Goal: Task Accomplishment & Management: Manage account settings

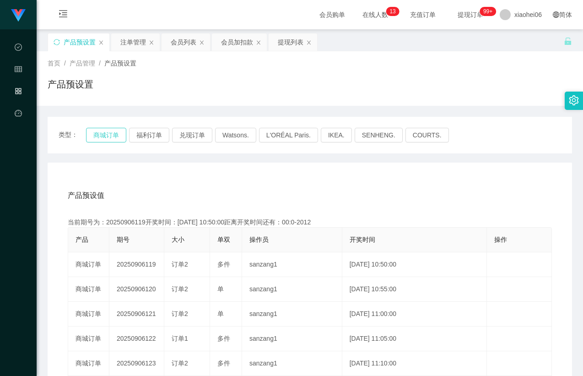
click at [106, 134] on button "商城订单" at bounding box center [106, 135] width 40 height 15
click at [55, 38] on div "产品预设置" at bounding box center [78, 41] width 61 height 17
click at [192, 182] on div "产品预设值 添加期号 当前期号为：20250906126开奖时间：[DATE] 11:25:00距离开奖时间还有：01:25 产品 期号 大小 单双 操作员 …" at bounding box center [310, 351] width 525 height 377
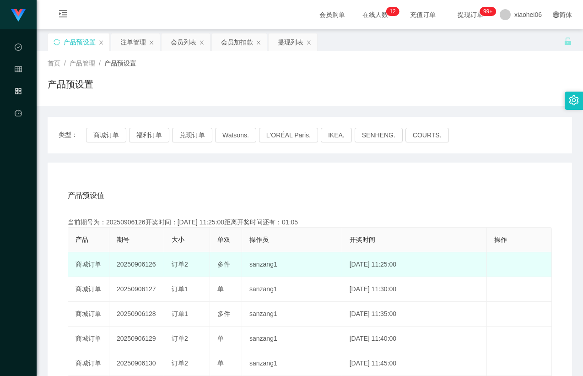
drag, startPoint x: 153, startPoint y: 222, endPoint x: 141, endPoint y: 260, distance: 40.0
click at [153, 223] on div "当前期号为：20250906126开奖时间：[DATE] 11:25:00距离开奖时间还有：01:05" at bounding box center [310, 222] width 484 height 10
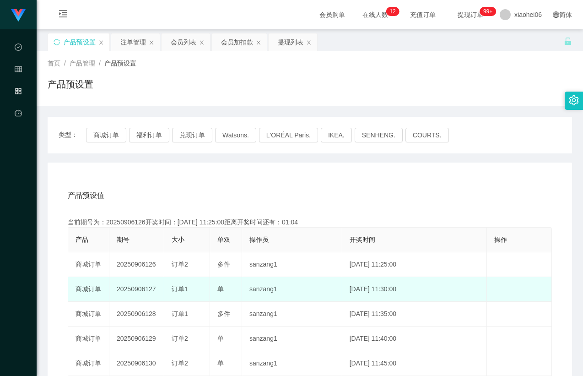
click at [144, 287] on td "20250906127" at bounding box center [136, 289] width 55 height 25
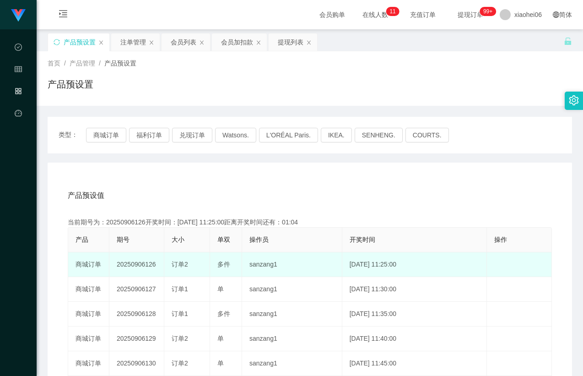
click at [140, 266] on td "20250906126" at bounding box center [136, 264] width 55 height 25
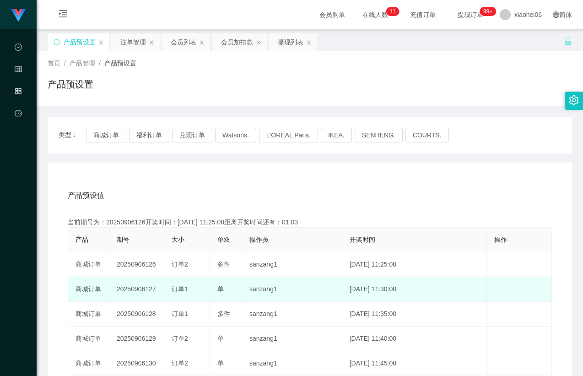
click at [139, 291] on td "20250906127" at bounding box center [136, 289] width 55 height 25
copy td "20250906127"
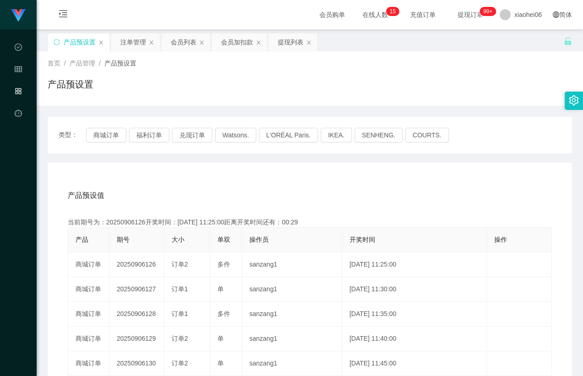
click at [361, 190] on div "产品预设值 添加期号" at bounding box center [310, 196] width 484 height 26
click at [354, 183] on div "产品预设值 添加期号" at bounding box center [310, 196] width 484 height 26
click at [134, 49] on div "注单管理" at bounding box center [133, 41] width 26 height 17
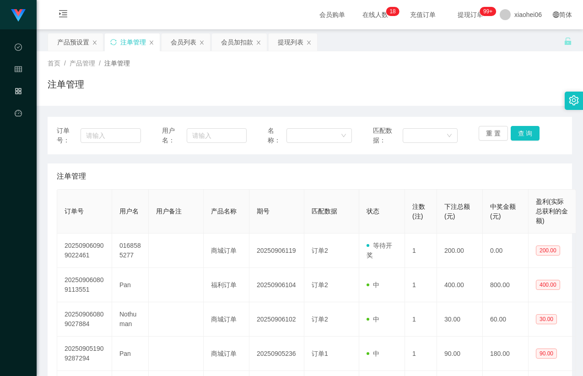
drag, startPoint x: 435, startPoint y: 103, endPoint x: 446, endPoint y: 106, distance: 11.3
click at [436, 103] on div "首页 / 产品管理 / 注单管理 / 注单管理" at bounding box center [310, 78] width 547 height 54
click at [516, 133] on button "查 询" at bounding box center [525, 133] width 29 height 15
drag, startPoint x: 496, startPoint y: 85, endPoint x: 511, endPoint y: 125, distance: 42.6
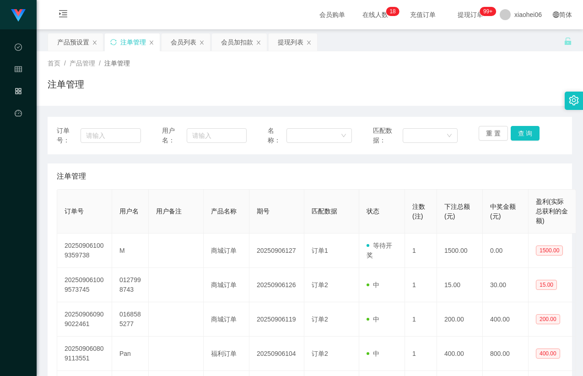
click at [496, 85] on div "注单管理" at bounding box center [310, 87] width 525 height 21
click at [514, 134] on button "查 询" at bounding box center [525, 133] width 29 height 15
click at [501, 92] on div "注单管理" at bounding box center [310, 87] width 525 height 21
drag, startPoint x: 516, startPoint y: 133, endPoint x: 507, endPoint y: 106, distance: 29.0
click at [516, 133] on button "查 询" at bounding box center [525, 133] width 29 height 15
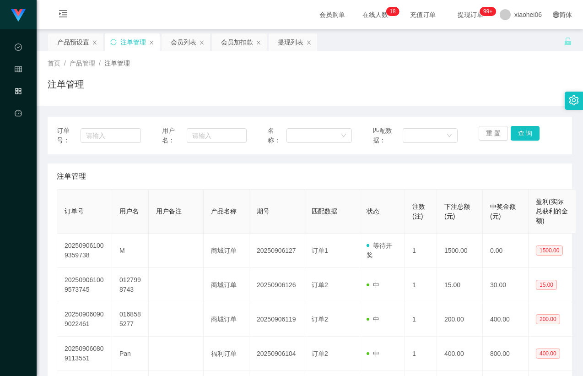
click at [500, 88] on div "注单管理" at bounding box center [310, 87] width 525 height 21
drag, startPoint x: 459, startPoint y: 92, endPoint x: 475, endPoint y: 100, distance: 18.4
click at [459, 92] on div "注单管理" at bounding box center [310, 87] width 525 height 21
click at [517, 125] on div "订单号： 用户名： 名称： 匹配数据： 重 置 查 询" at bounding box center [310, 136] width 525 height 38
click at [517, 130] on button "查 询" at bounding box center [525, 133] width 29 height 15
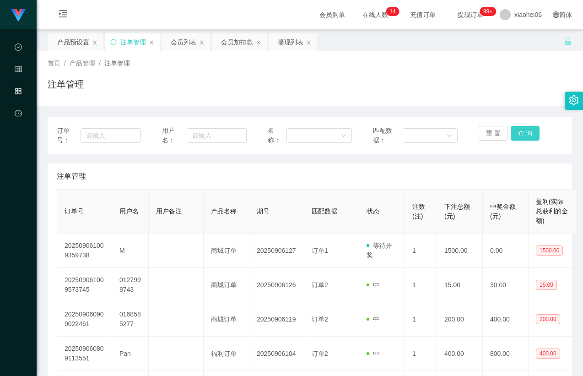
click at [522, 132] on button "查 询" at bounding box center [525, 133] width 29 height 15
click at [312, 175] on div "注单管理" at bounding box center [310, 176] width 506 height 26
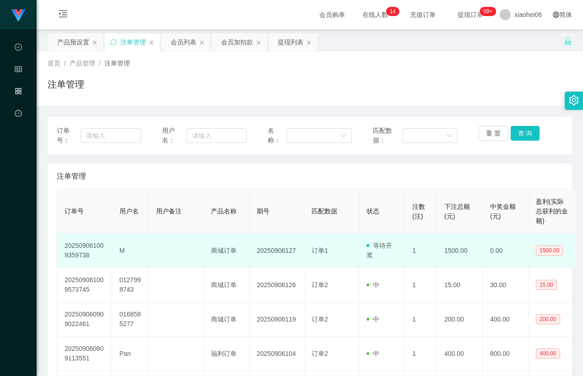
click at [123, 252] on td "M" at bounding box center [130, 250] width 37 height 34
drag, startPoint x: 124, startPoint y: 252, endPoint x: 119, endPoint y: 250, distance: 4.9
click at [119, 250] on td "M" at bounding box center [130, 250] width 37 height 34
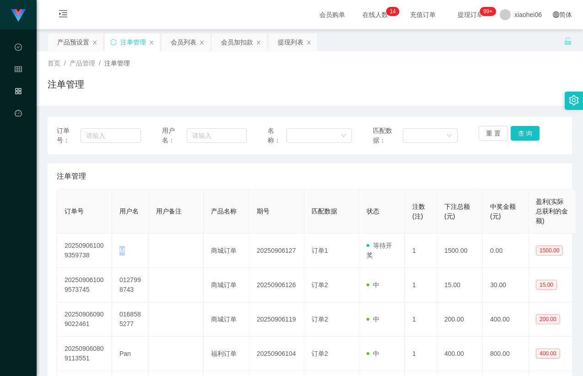
copy td "M"
drag, startPoint x: 389, startPoint y: 164, endPoint x: 403, endPoint y: 166, distance: 14.3
click at [390, 164] on div "注单管理" at bounding box center [310, 176] width 506 height 26
click at [517, 137] on button "查 询" at bounding box center [525, 133] width 29 height 15
click at [495, 171] on div "注单管理" at bounding box center [310, 176] width 506 height 26
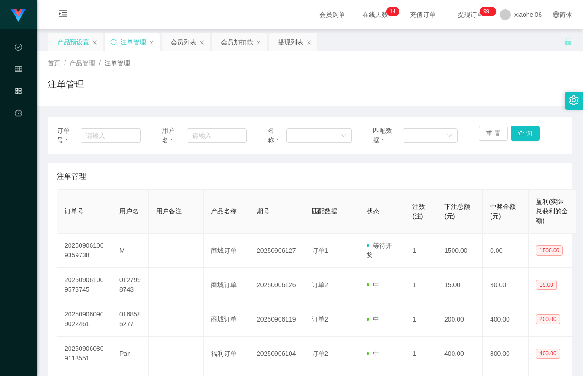
click at [69, 44] on div "产品预设置" at bounding box center [73, 41] width 32 height 17
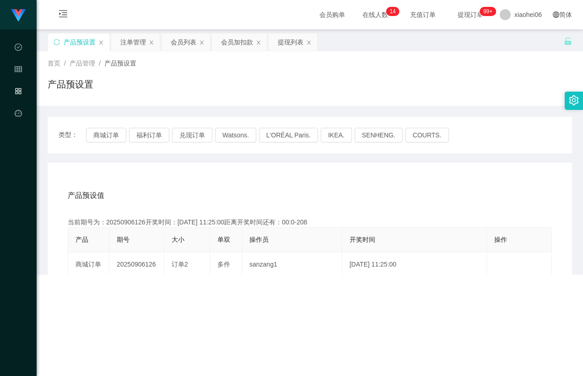
click at [395, 179] on div "产品预设值 添加期号 当前期号为：20250906126开奖时间：[DATE] 11:25:00距离开奖时间还有：00:0-208 产品 期号 大小 单双 操…" at bounding box center [310, 351] width 525 height 377
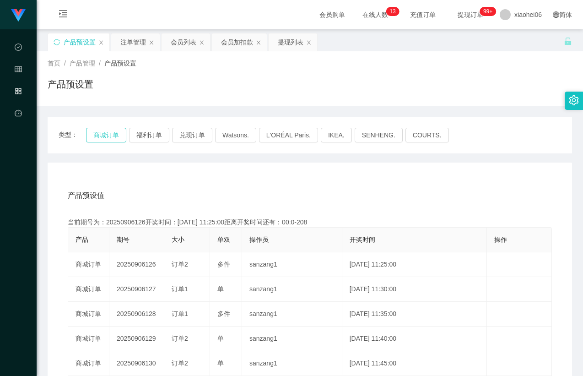
click at [93, 136] on button "商城订单" at bounding box center [106, 135] width 40 height 15
drag, startPoint x: 245, startPoint y: 170, endPoint x: 271, endPoint y: 177, distance: 26.4
click at [245, 171] on div "产品预设值 添加期号 当前期号为：20250906126开奖时间：[DATE] 11:25:00距离开奖时间还有：00:0-209 产品 期号 大小 单双 操…" at bounding box center [310, 351] width 525 height 377
click at [279, 179] on div "产品预设值 添加期号 当前期号为：20250906127开奖时间：[DATE] 11:30:00距离开奖时间还有： 产品 期号 大小 单双 操作员 开奖时间 …" at bounding box center [310, 351] width 525 height 377
click at [324, 179] on div "产品预设值 添加期号 当前期号为：20250906127开奖时间：[DATE] 11:30:00距离开奖时间还有：01:28 产品 期号 大小 单双 操作员 …" at bounding box center [310, 351] width 525 height 377
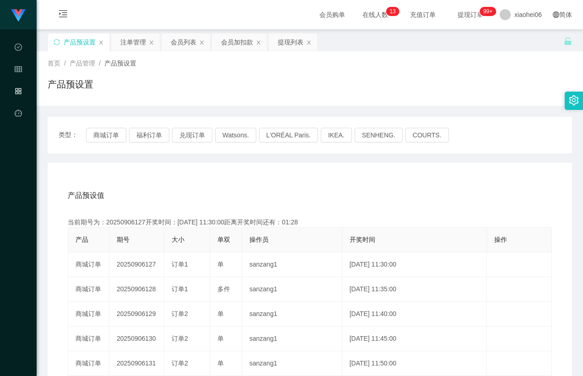
click at [472, 151] on div "类型： 商城订单 福利订单 兑现订单 Watsons. L'ORÉAL Paris. IKEA. [GEOGRAPHIC_DATA]. COURTS." at bounding box center [310, 135] width 525 height 37
click at [292, 167] on div "产品预设值 添加期号 当前期号为：20250906127开奖时间：[DATE] 11:30:00距离开奖时间还有：00:19 产品 期号 大小 单双 操作员 …" at bounding box center [310, 351] width 525 height 377
click at [422, 194] on div "产品预设值 添加期号" at bounding box center [310, 196] width 484 height 26
